Goal: Task Accomplishment & Management: Use online tool/utility

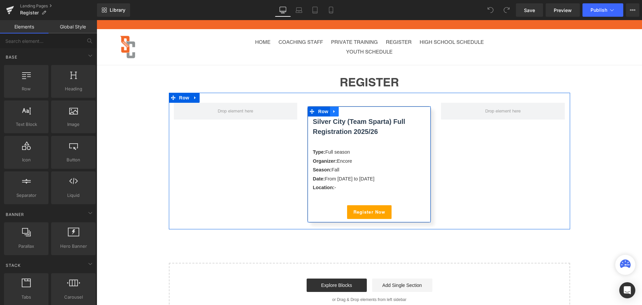
click at [333, 110] on icon at bounding box center [334, 111] width 5 height 5
click at [341, 109] on icon at bounding box center [343, 111] width 5 height 5
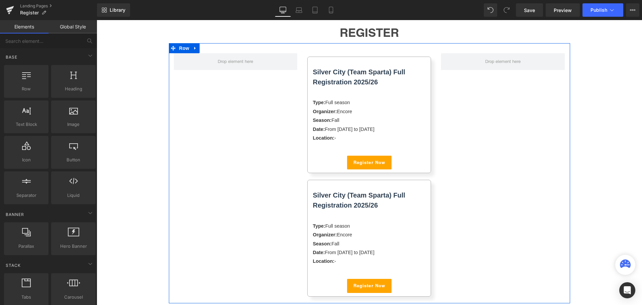
scroll to position [48, 0]
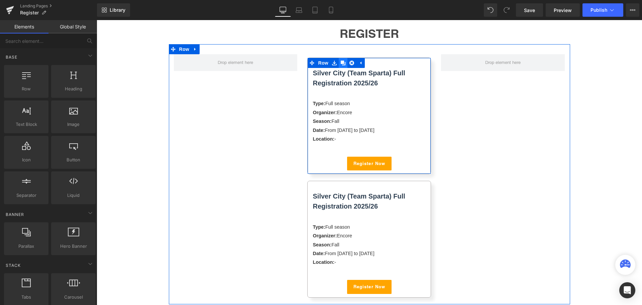
click at [341, 62] on icon at bounding box center [343, 63] width 5 height 5
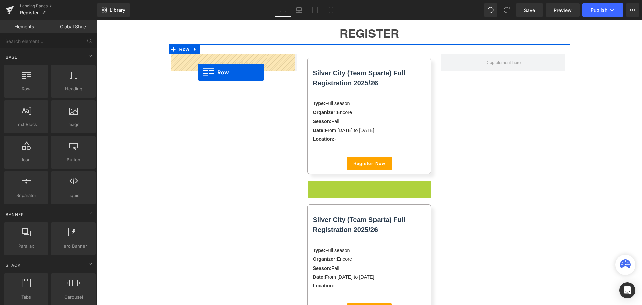
drag, startPoint x: 311, startPoint y: 185, endPoint x: 198, endPoint y: 72, distance: 160.3
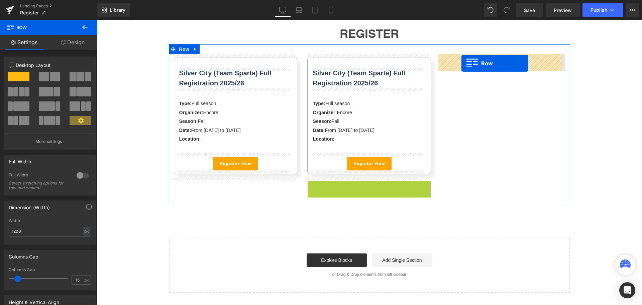
drag, startPoint x: 310, startPoint y: 186, endPoint x: 461, endPoint y: 63, distance: 195.4
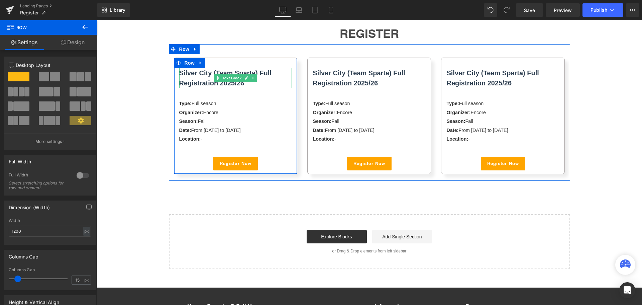
click at [248, 84] on p "Silver City (Team Sparta) Full Registration 2025/26" at bounding box center [235, 78] width 113 height 20
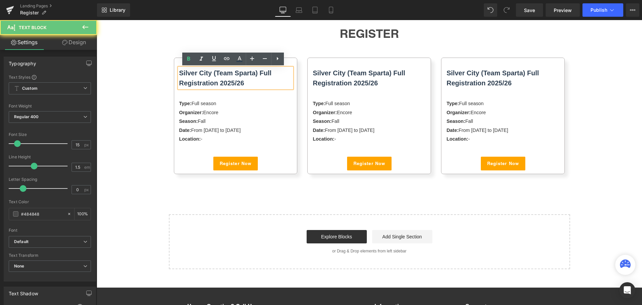
click at [248, 84] on p "Silver City (Team Sparta) Full Registration 2025/26" at bounding box center [235, 78] width 113 height 20
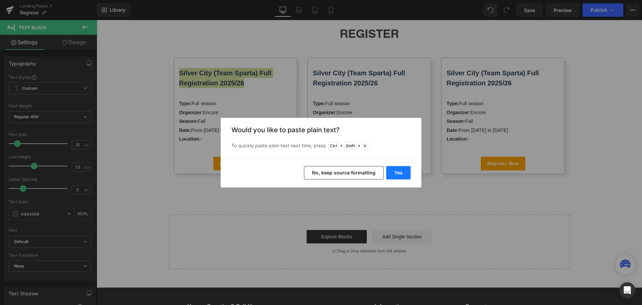
click at [393, 171] on button "Yes" at bounding box center [398, 172] width 24 height 13
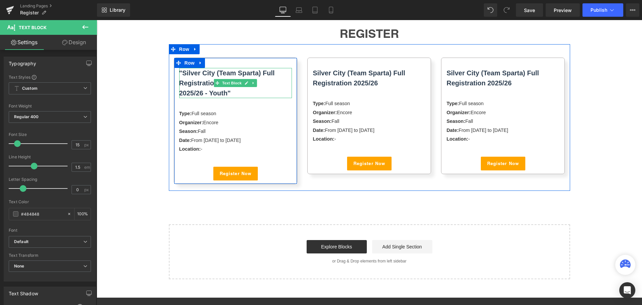
click at [235, 94] on p "2025/26 - Youth"" at bounding box center [235, 93] width 113 height 10
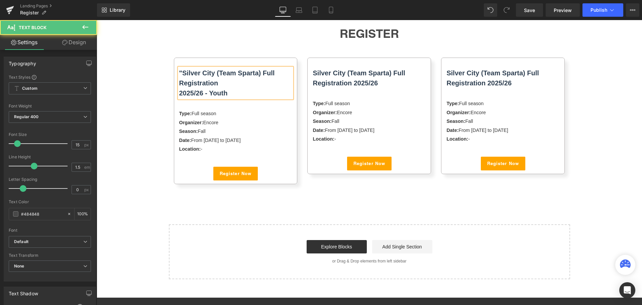
click at [180, 71] on b ""Silver City (Team Sparta) Full Registration" at bounding box center [227, 77] width 96 height 17
click at [179, 92] on b "2025/26 - Youth" at bounding box center [203, 92] width 48 height 7
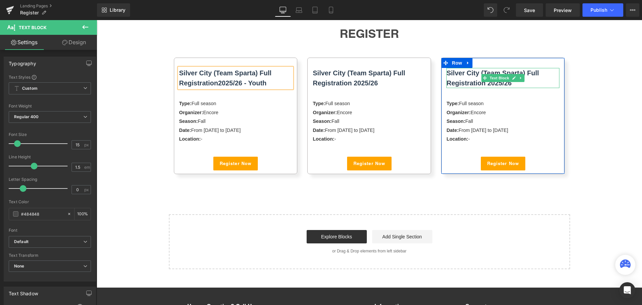
click at [467, 84] on span "Silver City (Team Sparta) Full Registration 2025/26" at bounding box center [492, 77] width 92 height 17
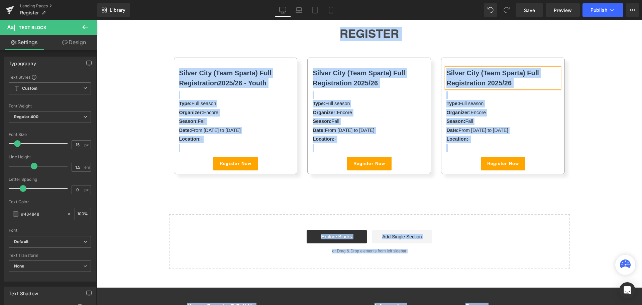
click at [474, 82] on span "Silver City (Team Sparta) Full Registration 2025/26" at bounding box center [492, 77] width 92 height 17
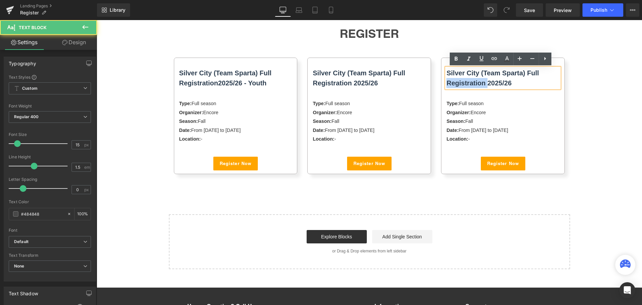
click at [474, 82] on span "Silver City (Team Sparta) Full Registration 2025/26" at bounding box center [492, 77] width 92 height 17
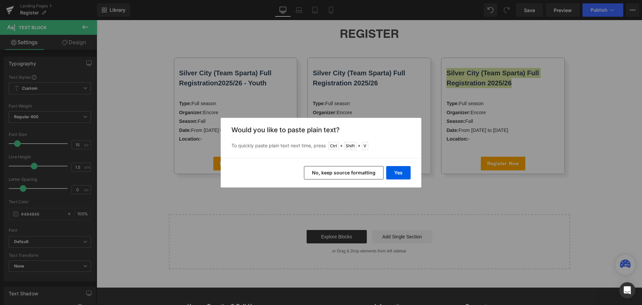
click at [331, 169] on button "No, keep source formatting" at bounding box center [344, 172] width 80 height 13
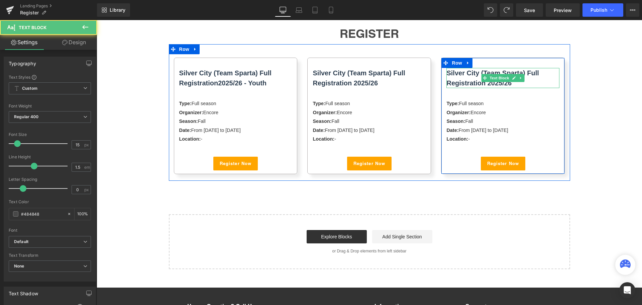
click at [469, 83] on span "Silver City (Team Sparta) Full Registration 2025/26" at bounding box center [492, 77] width 92 height 17
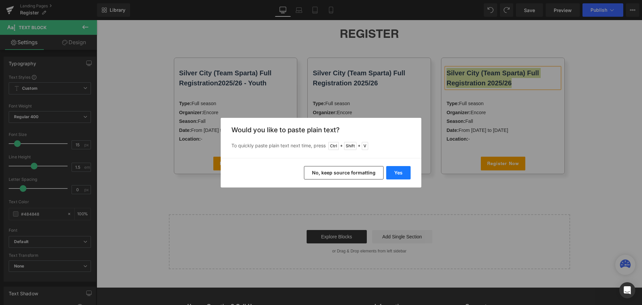
click at [395, 175] on button "Yes" at bounding box center [398, 172] width 24 height 13
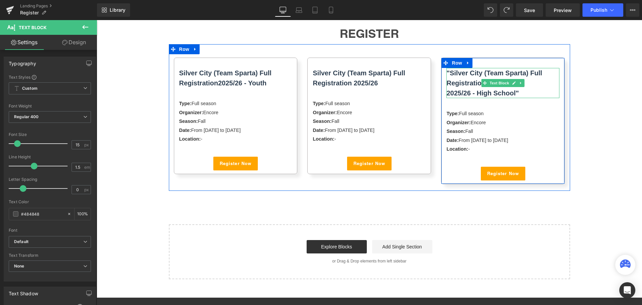
click at [522, 91] on p "2025/26 - High School"" at bounding box center [502, 93] width 113 height 10
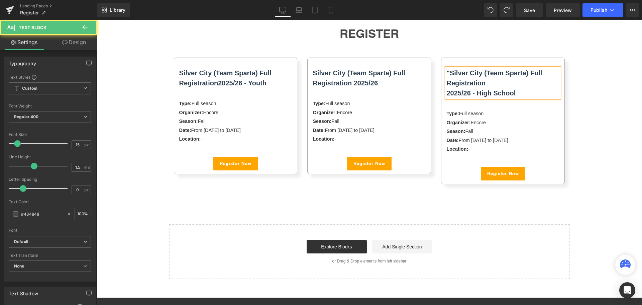
click at [447, 71] on b ""Silver City (Team Sparta) Full Registration" at bounding box center [494, 77] width 96 height 17
click at [446, 94] on div "Silver City (Team Sparta) Full Registration 2025/26 - High School" at bounding box center [502, 83] width 113 height 30
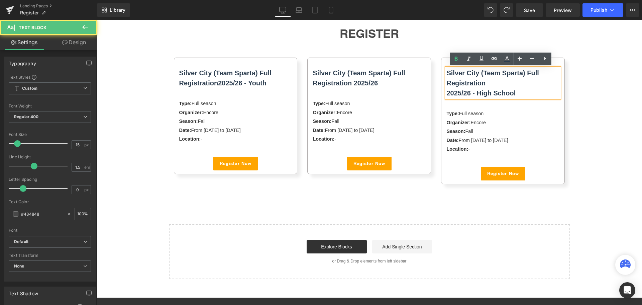
click at [446, 93] on b "2025/26 - High School" at bounding box center [480, 92] width 69 height 7
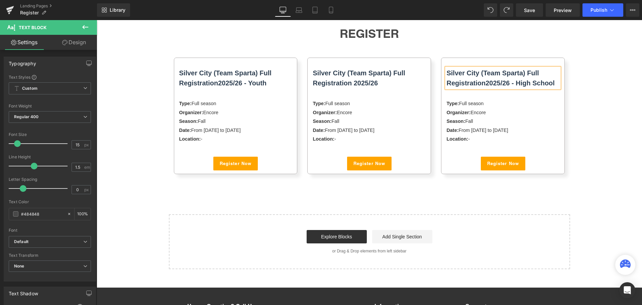
click at [496, 78] on p "Silver City (Team Sparta) Full Registration 2025/26 - High School" at bounding box center [502, 78] width 113 height 20
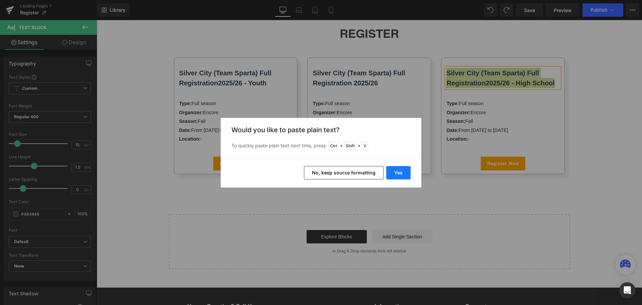
click at [398, 171] on button "Yes" at bounding box center [398, 172] width 24 height 13
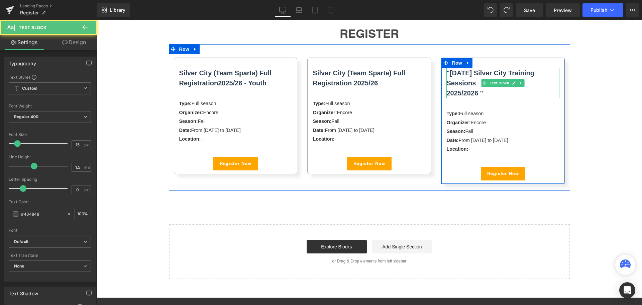
click at [482, 90] on p "2025/2026 "" at bounding box center [502, 93] width 113 height 10
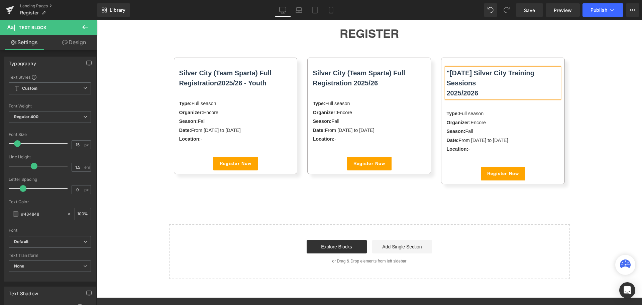
click at [446, 92] on b "2025/2026" at bounding box center [462, 92] width 32 height 7
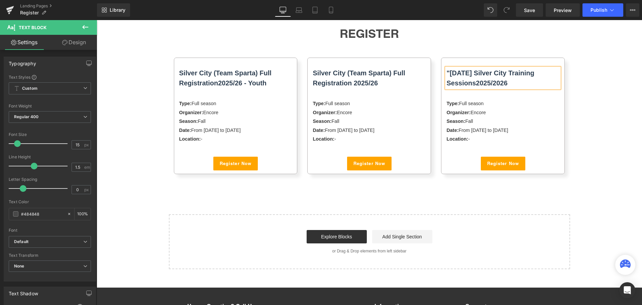
click at [447, 70] on b ""[DATE] Silver City Training Sessions" at bounding box center [490, 77] width 88 height 17
click at [333, 80] on span "Silver City (Team Sparta) Full Registration 2025/26" at bounding box center [359, 77] width 92 height 17
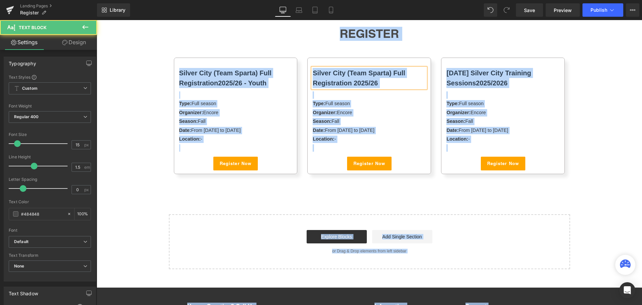
click at [351, 78] on p "Silver City (Team Sparta) Full Registration 2025/26" at bounding box center [369, 78] width 113 height 20
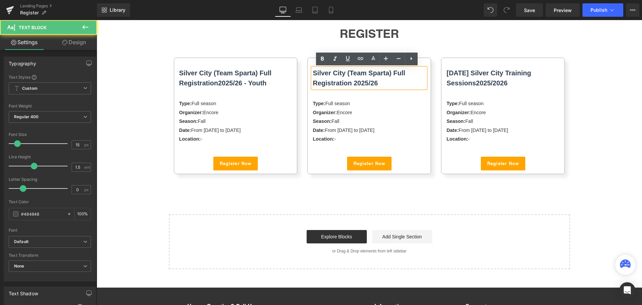
click at [385, 81] on p "Silver City (Team Sparta) Full Registration 2025/26" at bounding box center [369, 78] width 113 height 20
drag, startPoint x: 384, startPoint y: 81, endPoint x: 311, endPoint y: 72, distance: 73.2
click at [313, 72] on p "Silver City (Team Sparta) Full Registration 2025/26" at bounding box center [369, 78] width 113 height 20
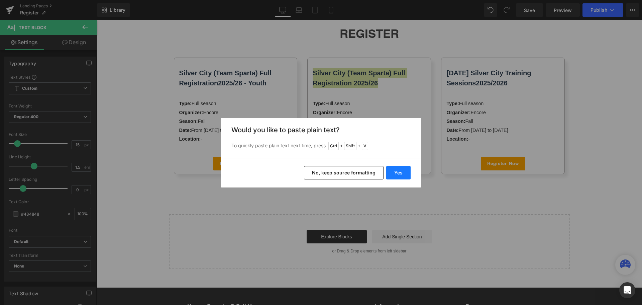
click at [390, 174] on button "Yes" at bounding box center [398, 172] width 24 height 13
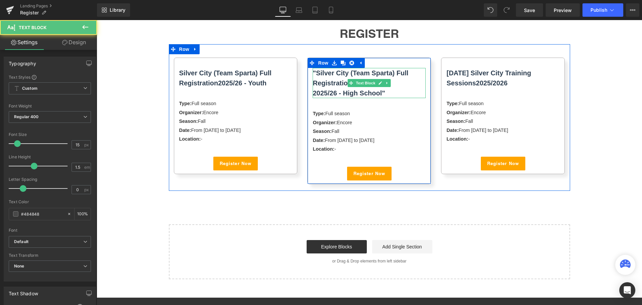
click at [390, 92] on p "2025/26 - High School"" at bounding box center [369, 93] width 113 height 10
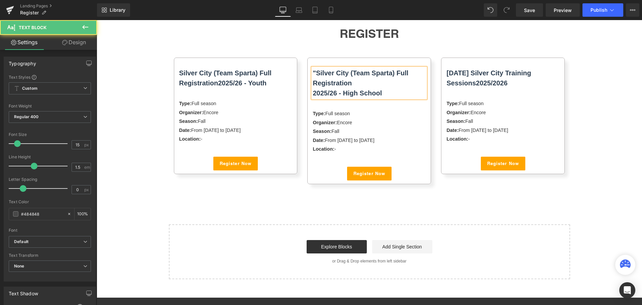
click at [313, 89] on p "2025/26 - High School" at bounding box center [369, 93] width 113 height 10
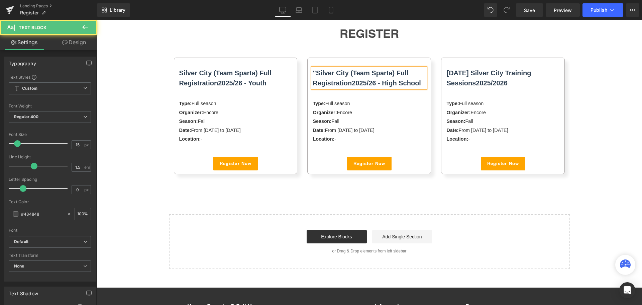
click at [313, 73] on b ""Silver City (Team Sparta) Full Registration" at bounding box center [361, 77] width 96 height 17
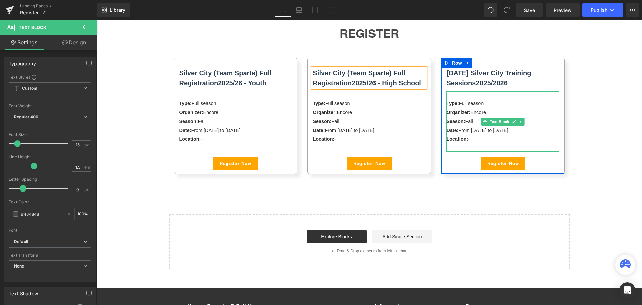
click at [479, 140] on div "Location: -" at bounding box center [502, 138] width 113 height 7
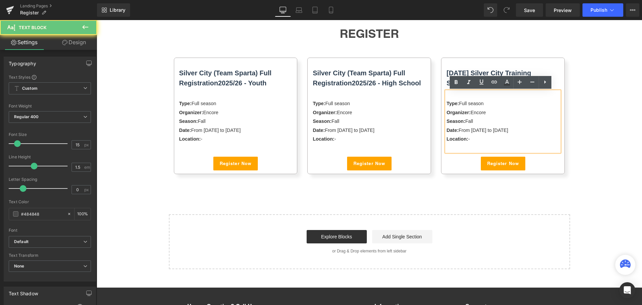
click at [478, 140] on div "Location: -" at bounding box center [502, 138] width 113 height 7
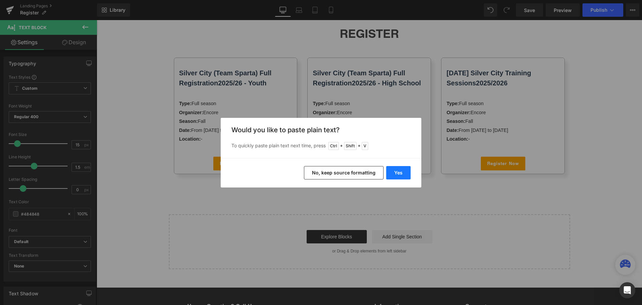
click at [397, 168] on button "Yes" at bounding box center [398, 172] width 24 height 13
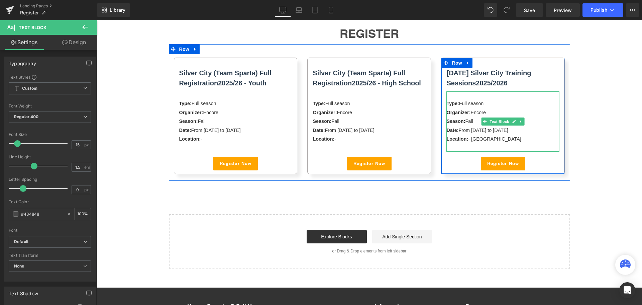
drag, startPoint x: 523, startPoint y: 139, endPoint x: 471, endPoint y: 138, distance: 52.5
click at [471, 138] on div "Location: - [GEOGRAPHIC_DATA]" at bounding box center [502, 138] width 113 height 7
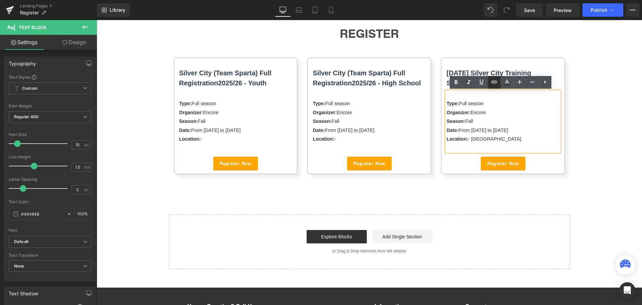
click at [491, 81] on icon at bounding box center [494, 82] width 8 height 8
click at [493, 149] on input "text" at bounding box center [474, 152] width 103 height 17
paste input "[URL][DOMAIN_NAME]"
type input "[URL][DOMAIN_NAME]"
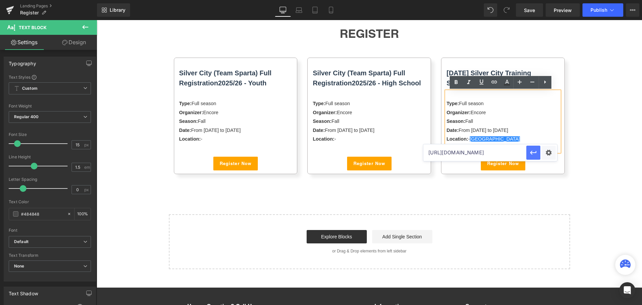
scroll to position [0, 0]
click at [536, 153] on icon "button" at bounding box center [533, 152] width 8 height 8
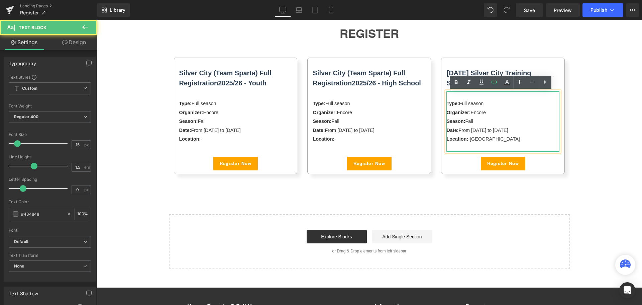
click at [543, 139] on div "Location: - [GEOGRAPHIC_DATA]" at bounding box center [502, 138] width 113 height 7
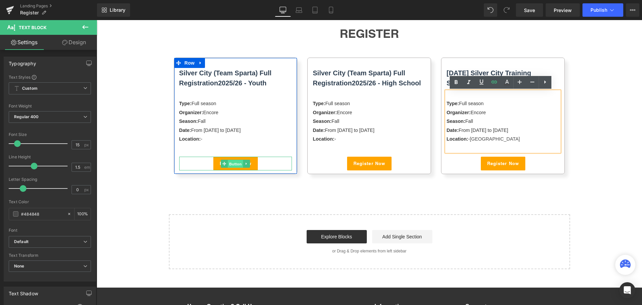
click at [237, 164] on span "Button" at bounding box center [235, 163] width 15 height 8
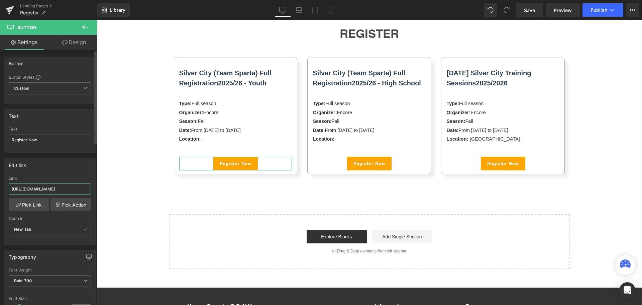
click at [39, 188] on input "[URL][DOMAIN_NAME]" at bounding box center [50, 188] width 82 height 11
paste input "9769"
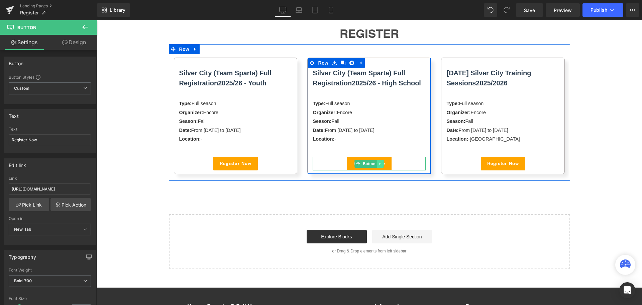
click at [379, 159] on link at bounding box center [380, 163] width 7 height 8
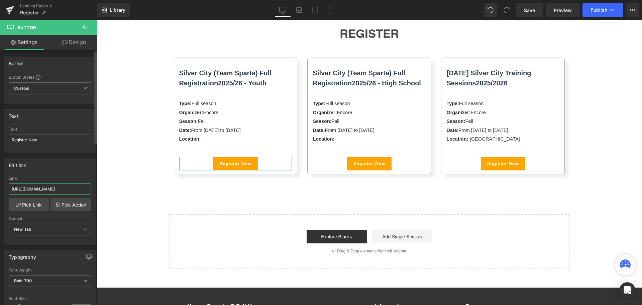
click at [42, 190] on input "[URL][DOMAIN_NAME]" at bounding box center [50, 188] width 82 height 11
paste input "6545"
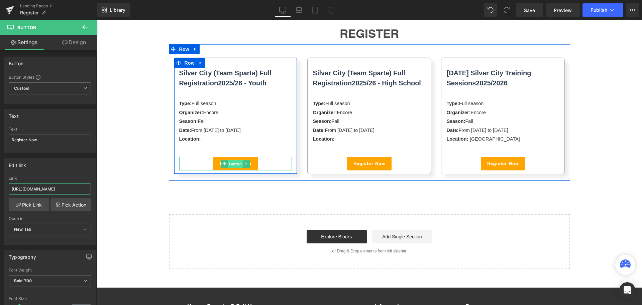
click at [233, 161] on span "Button" at bounding box center [235, 163] width 15 height 8
type input "[URL][DOMAIN_NAME]"
click at [220, 161] on span "Register Now" at bounding box center [235, 163] width 31 height 7
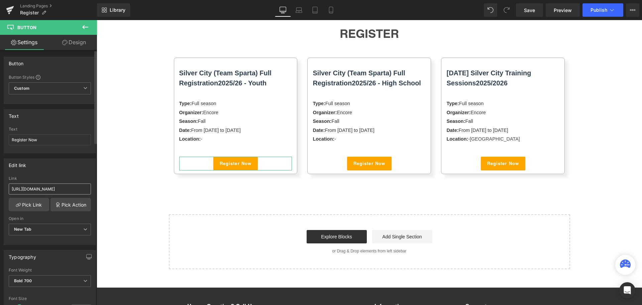
scroll to position [0, 15]
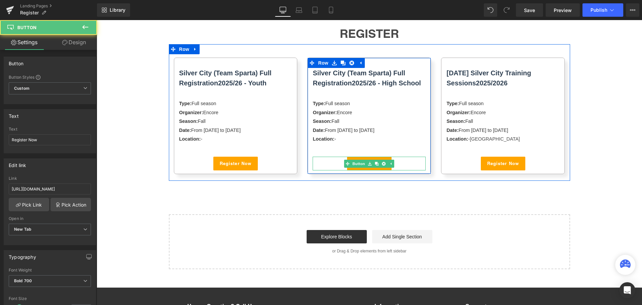
click at [364, 158] on link "Register Now" at bounding box center [369, 163] width 44 height 14
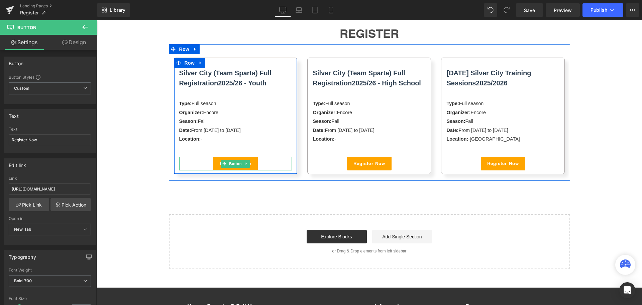
click at [215, 164] on link "Register Now" at bounding box center [235, 163] width 44 height 14
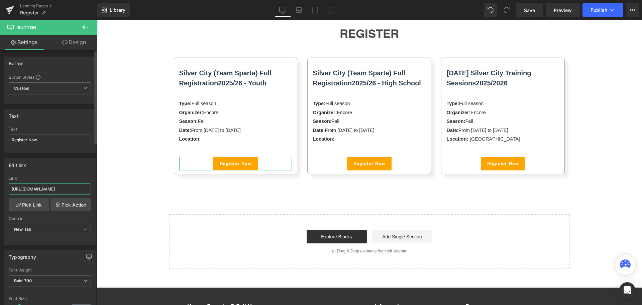
click at [59, 188] on input "[URL][DOMAIN_NAME]" at bounding box center [50, 188] width 82 height 11
paste input "9769"
type input "[URL][DOMAIN_NAME]"
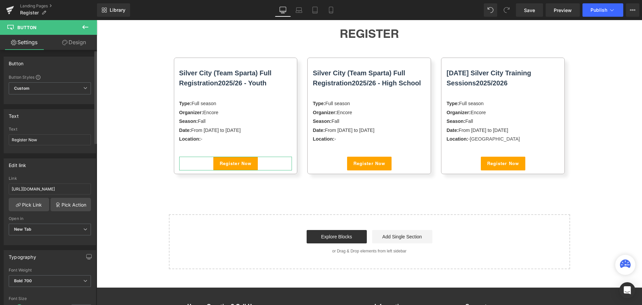
click at [81, 174] on div "Edit link [URL][DOMAIN_NAME] Link [URL][DOMAIN_NAME] Pick Link Pick Action Curr…" at bounding box center [50, 201] width 92 height 87
click at [78, 187] on input "[URL][DOMAIN_NAME]" at bounding box center [50, 188] width 82 height 11
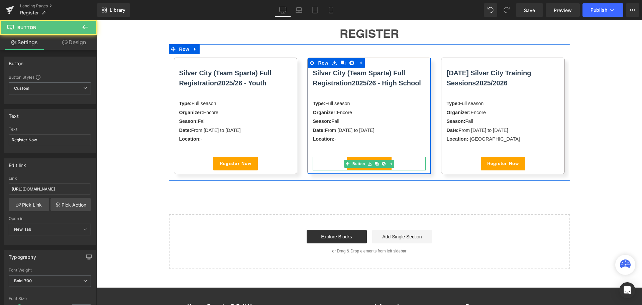
click at [337, 163] on div "Register Now" at bounding box center [369, 163] width 113 height 14
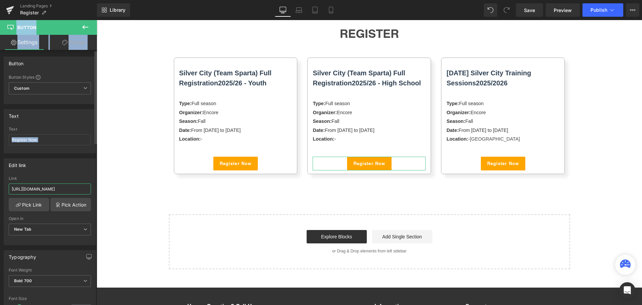
click at [73, 191] on input "[URL][DOMAIN_NAME]" at bounding box center [50, 188] width 82 height 11
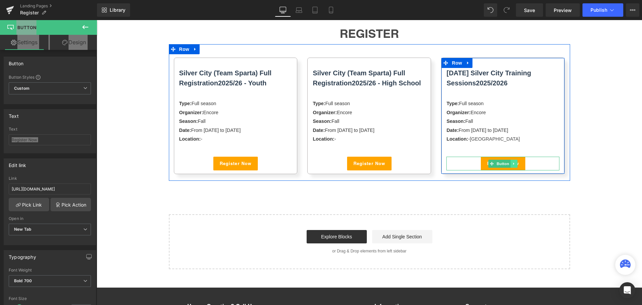
click at [513, 165] on link at bounding box center [514, 163] width 7 height 8
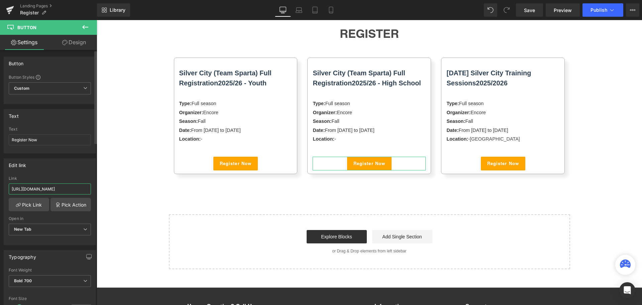
click at [44, 189] on input "[URL][DOMAIN_NAME]" at bounding box center [50, 188] width 82 height 11
type input "[URL][DOMAIN_NAME]"
click at [79, 169] on div "Edit link" at bounding box center [50, 164] width 92 height 13
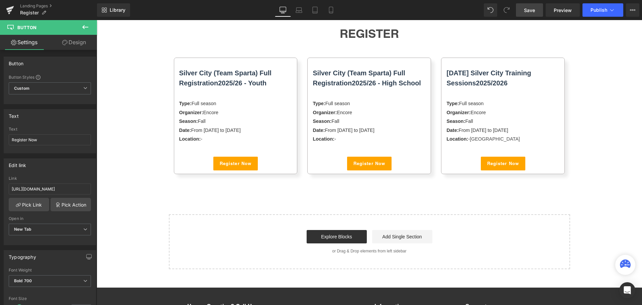
click at [533, 6] on link "Save" at bounding box center [529, 9] width 27 height 13
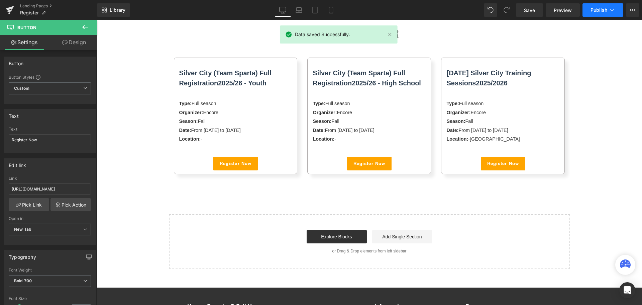
click at [597, 8] on span "Publish" at bounding box center [598, 9] width 17 height 5
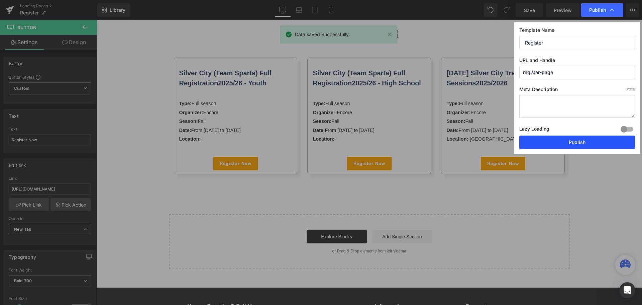
click at [559, 144] on button "Publish" at bounding box center [577, 141] width 116 height 13
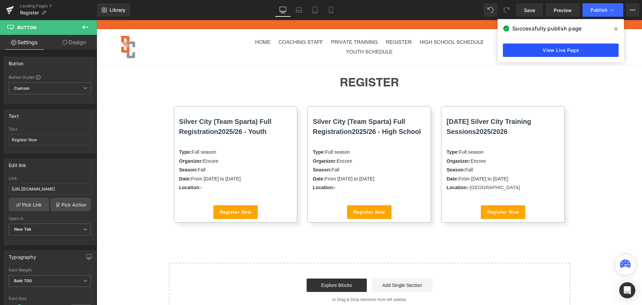
click at [535, 53] on link "View Live Page" at bounding box center [561, 49] width 116 height 13
